Goal: Task Accomplishment & Management: Manage account settings

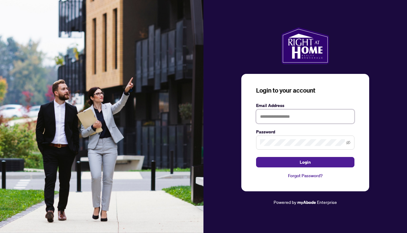
type input "**********"
click at [305, 162] on button "Login" at bounding box center [305, 162] width 98 height 10
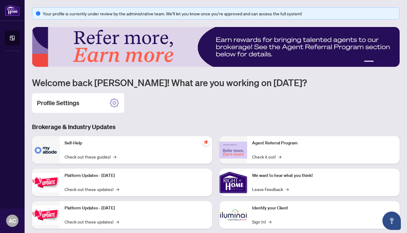
click at [380, 63] on ul "1 2 3 4 5" at bounding box center [215, 62] width 367 height 2
click at [380, 61] on ul "1 2 3 4 5" at bounding box center [215, 62] width 367 height 2
click at [84, 102] on div "Profile Settings" at bounding box center [78, 103] width 92 height 20
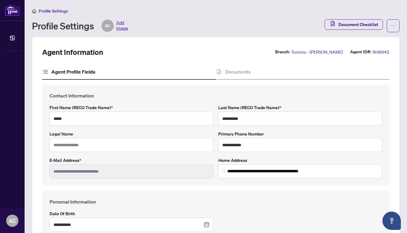
click at [378, 52] on span "RH8842" at bounding box center [380, 52] width 17 height 7
click at [368, 23] on span "Document Checklist" at bounding box center [358, 25] width 40 height 10
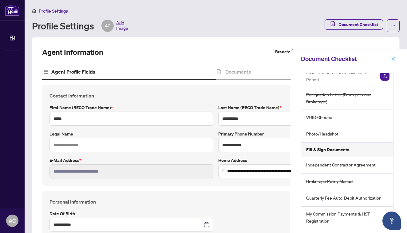
click at [394, 60] on icon "close" at bounding box center [392, 58] width 3 height 3
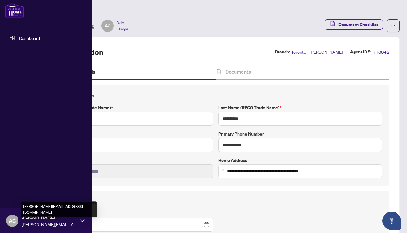
click at [27, 221] on span "abhik.chatterjee1@outlook.com" at bounding box center [48, 224] width 55 height 7
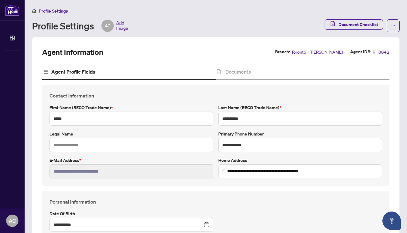
click at [33, 10] on icon "home" at bounding box center [34, 11] width 4 height 4
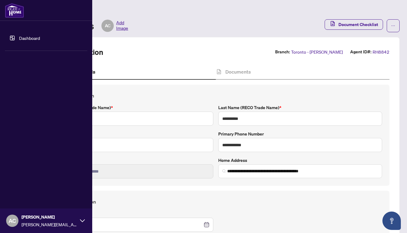
click at [19, 41] on link "Dashboard" at bounding box center [29, 38] width 21 height 6
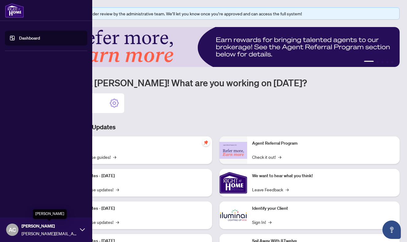
click at [28, 226] on span "Abhik Chatterjee" at bounding box center [48, 226] width 55 height 7
click at [21, 193] on span "Logout" at bounding box center [25, 193] width 14 height 10
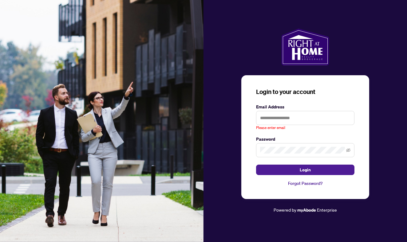
click at [247, 42] on div at bounding box center [304, 47] width 203 height 37
